Goal: Find specific page/section: Find specific page/section

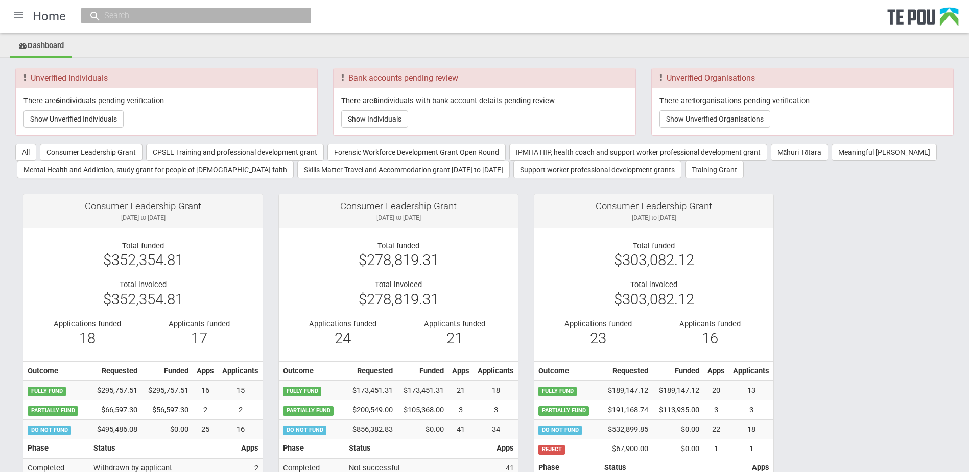
click at [17, 15] on div at bounding box center [18, 15] width 25 height 25
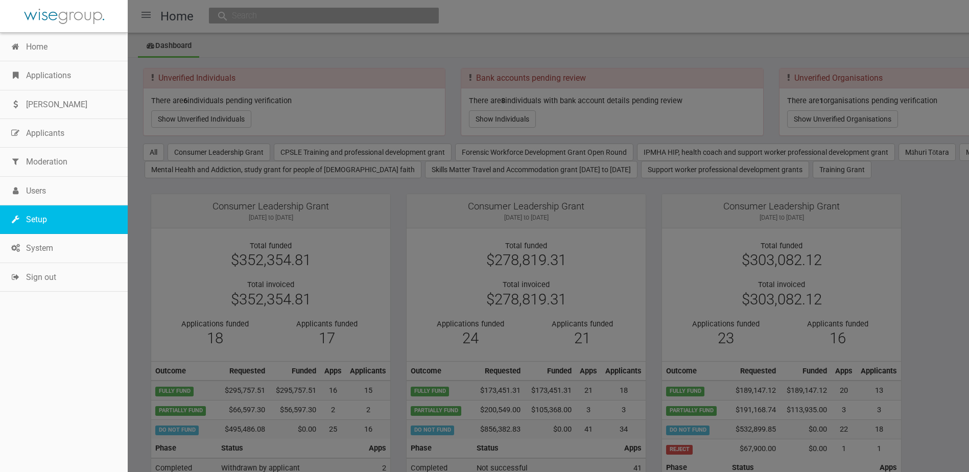
click at [49, 227] on link "Setup" at bounding box center [64, 219] width 128 height 29
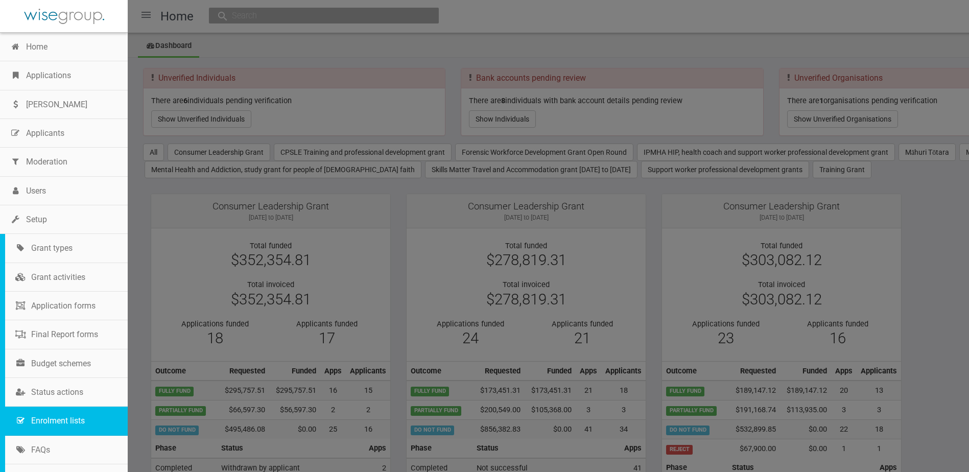
click at [67, 419] on link "Enrolment lists" at bounding box center [66, 420] width 123 height 29
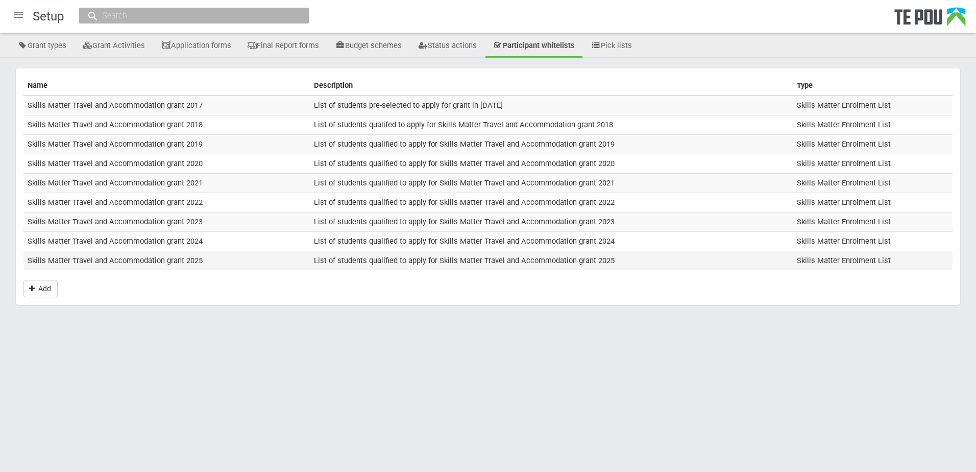
click at [104, 260] on td "Skills Matter Travel and Accommodation grant 2025" at bounding box center [166, 260] width 286 height 19
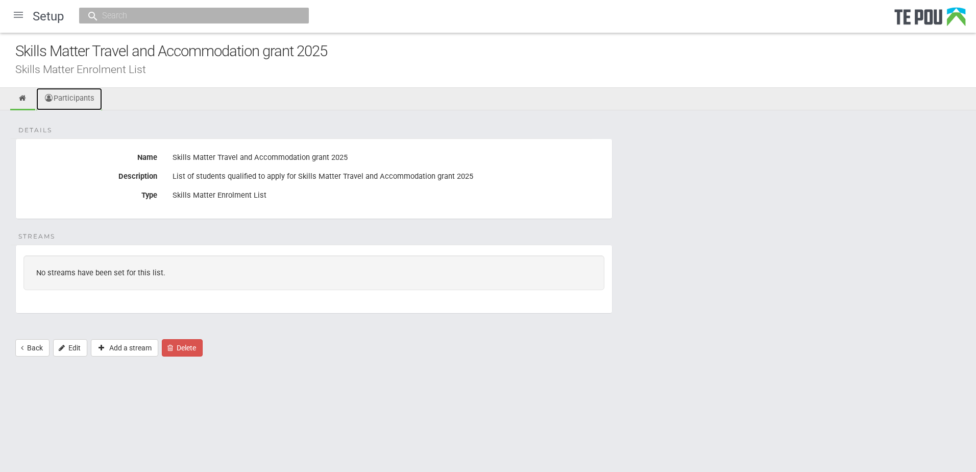
click at [92, 93] on link "Participants" at bounding box center [69, 99] width 66 height 22
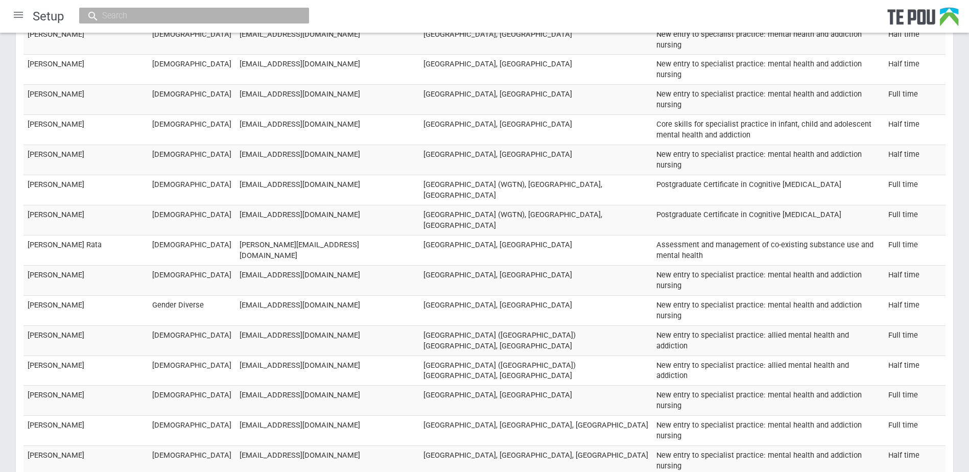
scroll to position [1551, 0]
